Goal: Task Accomplishment & Management: Manage account settings

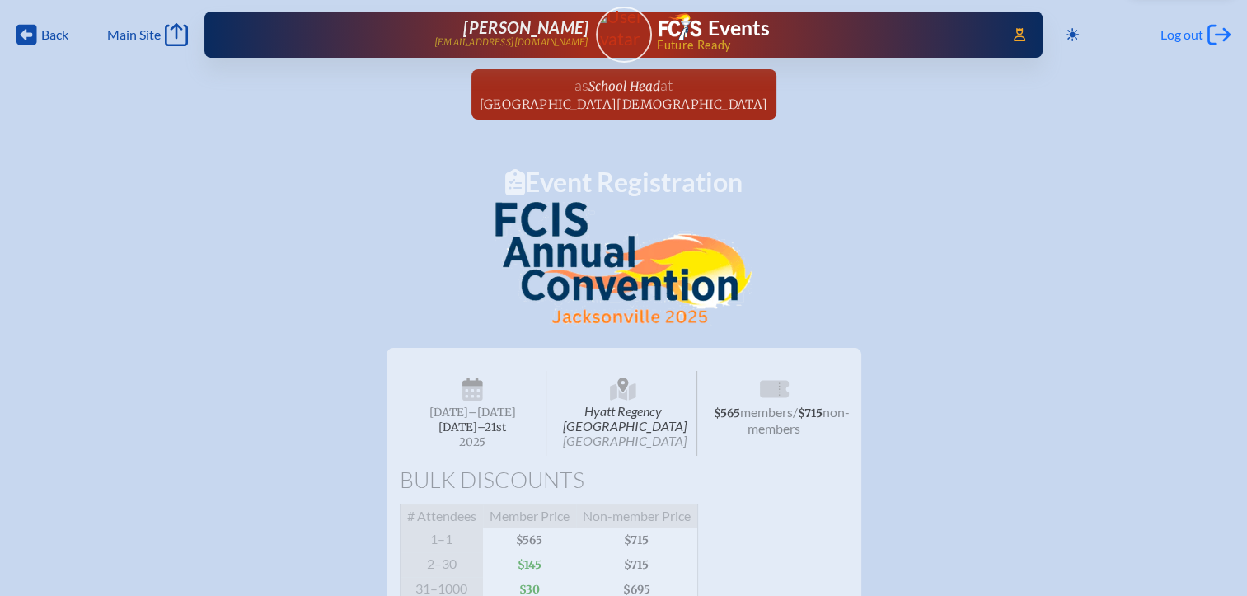
click at [1169, 37] on span "Log out" at bounding box center [1182, 34] width 43 height 16
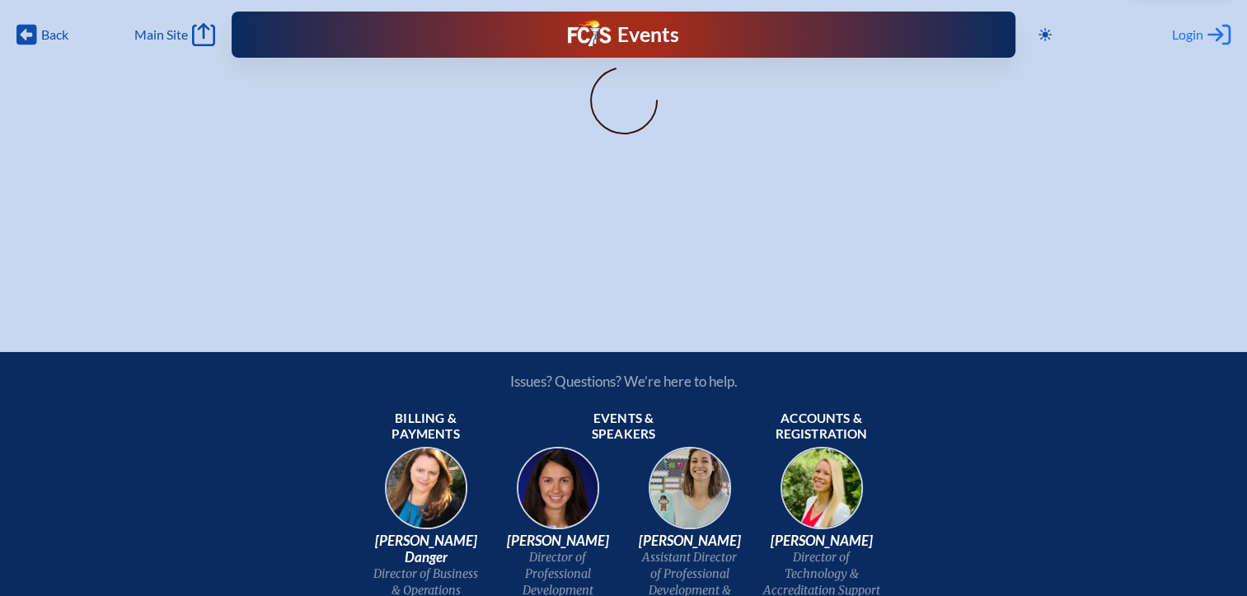
type input "[EMAIL_ADDRESS][DOMAIN_NAME]"
click at [1187, 32] on span "Login" at bounding box center [1187, 34] width 31 height 16
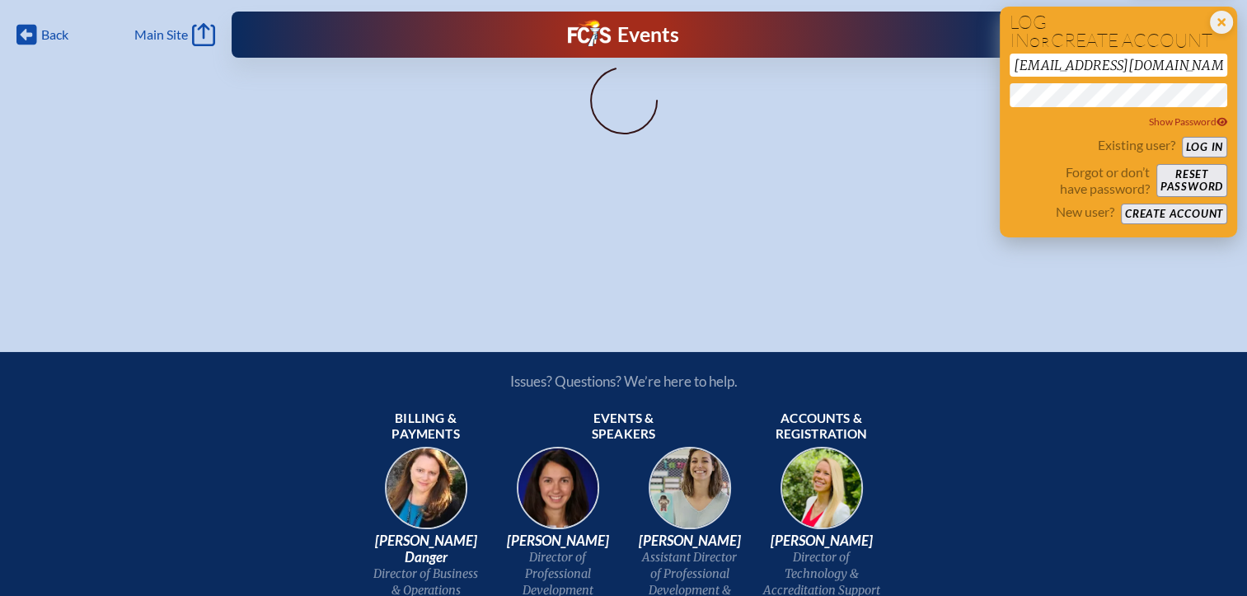
click at [1201, 142] on button "Log in" at bounding box center [1204, 147] width 45 height 21
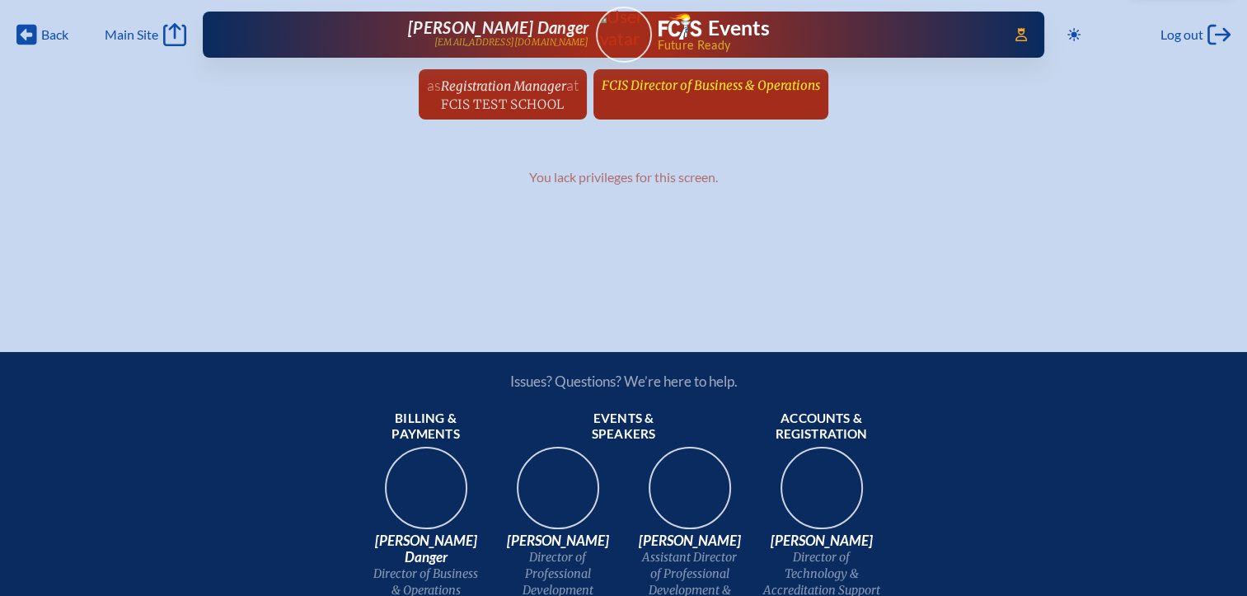
click at [706, 84] on span "FCIS Director of Business & Operations" at bounding box center [711, 85] width 218 height 16
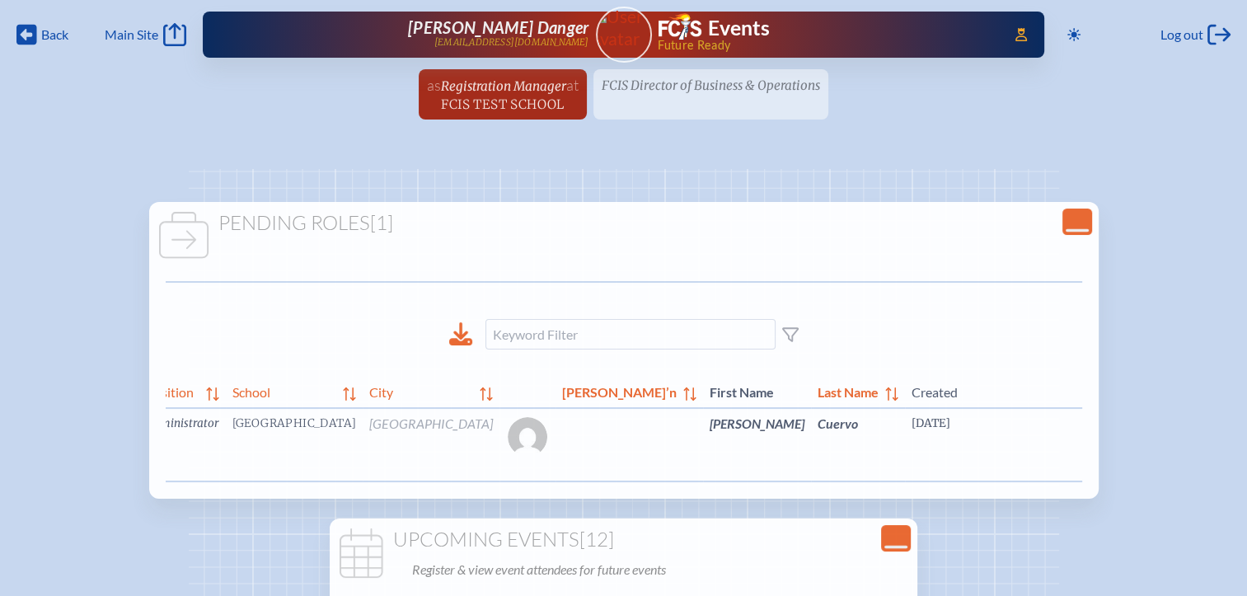
scroll to position [0, 49]
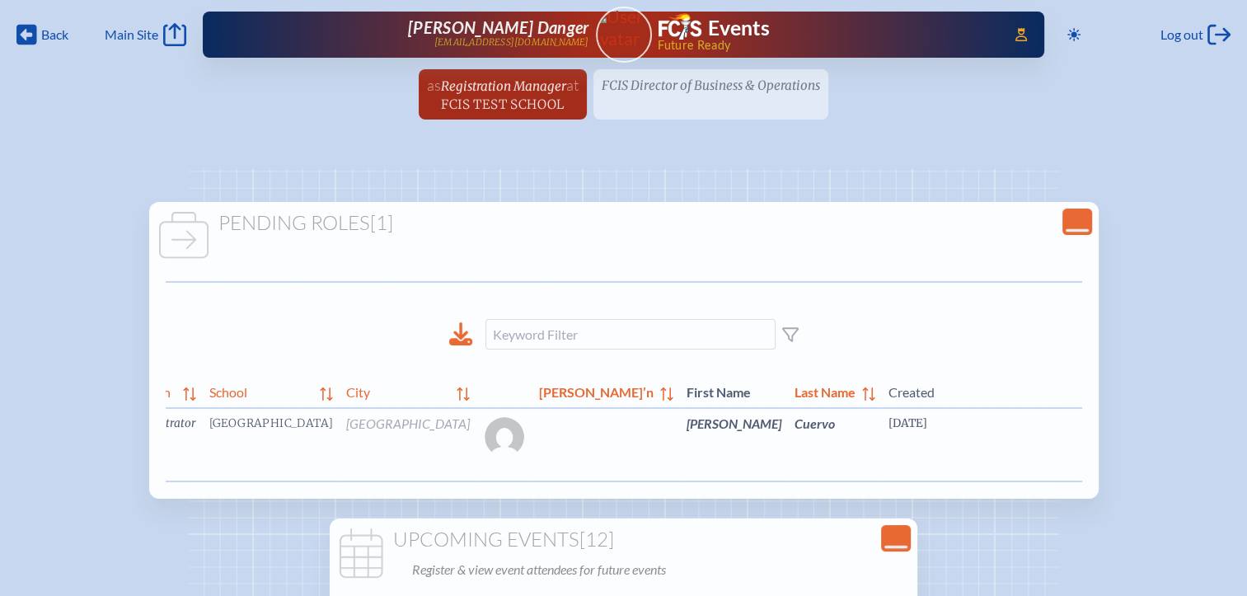
click at [1195, 461] on link "edit Person’s Details" at bounding box center [1222, 448] width 55 height 52
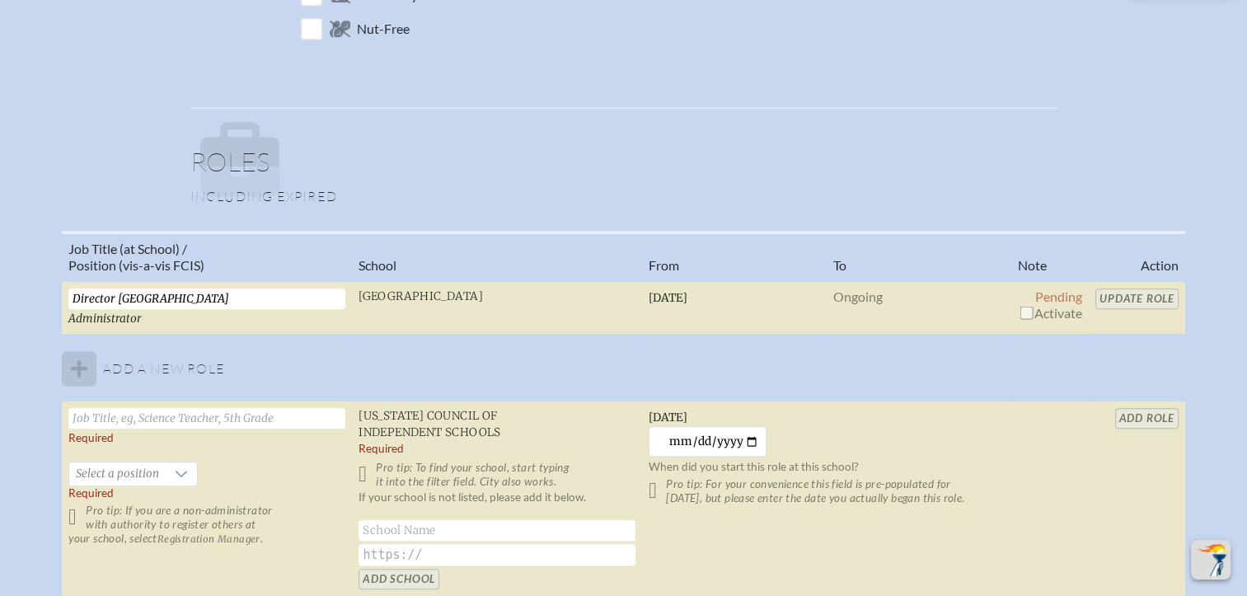
scroll to position [1072, 0]
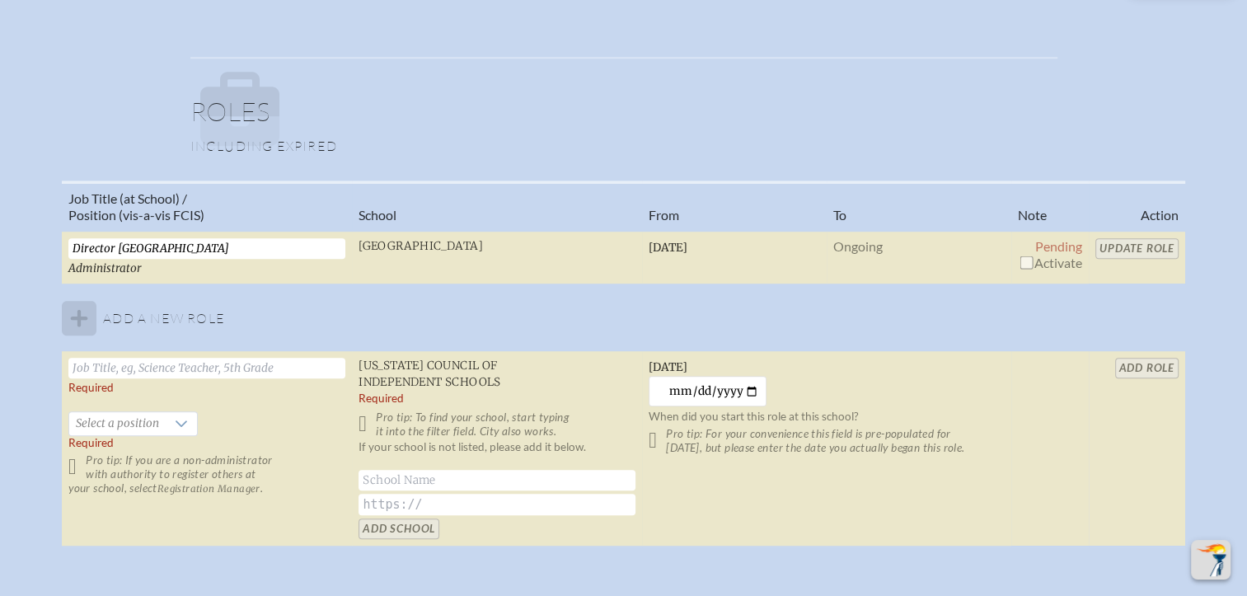
drag, startPoint x: 1023, startPoint y: 253, endPoint x: 1059, endPoint y: 252, distance: 36.3
click at [1023, 256] on input "checkbox" at bounding box center [1026, 262] width 13 height 13
checkbox input "true"
click at [1119, 249] on input "Update Role" at bounding box center [1137, 248] width 83 height 21
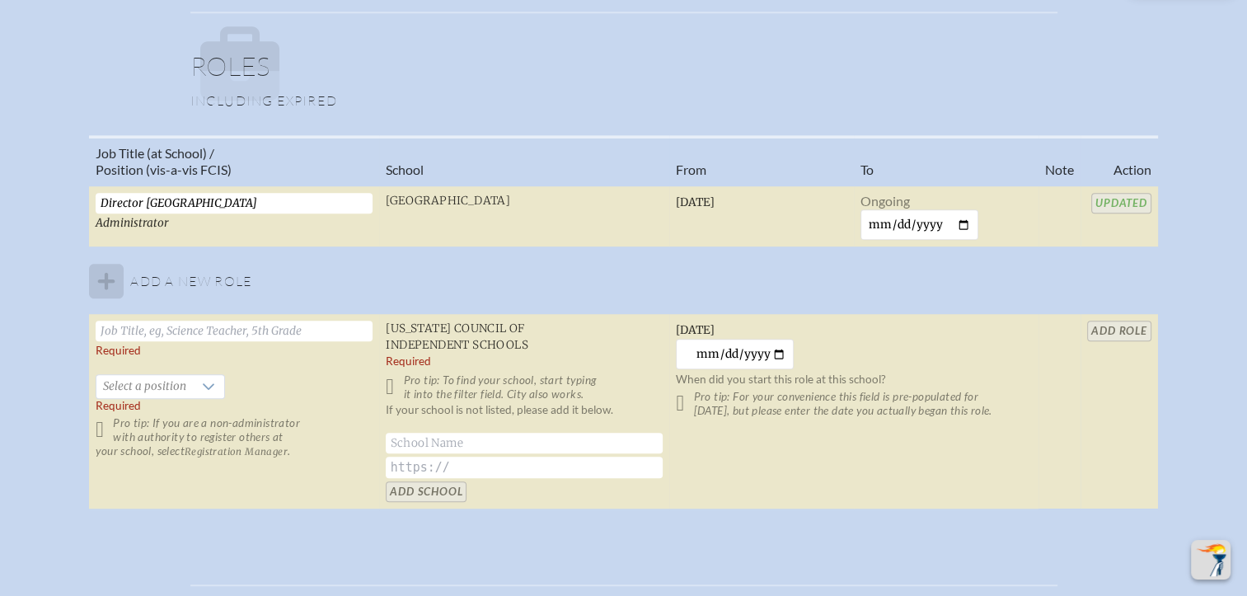
scroll to position [1154, 0]
